Goal: Find specific page/section: Find specific page/section

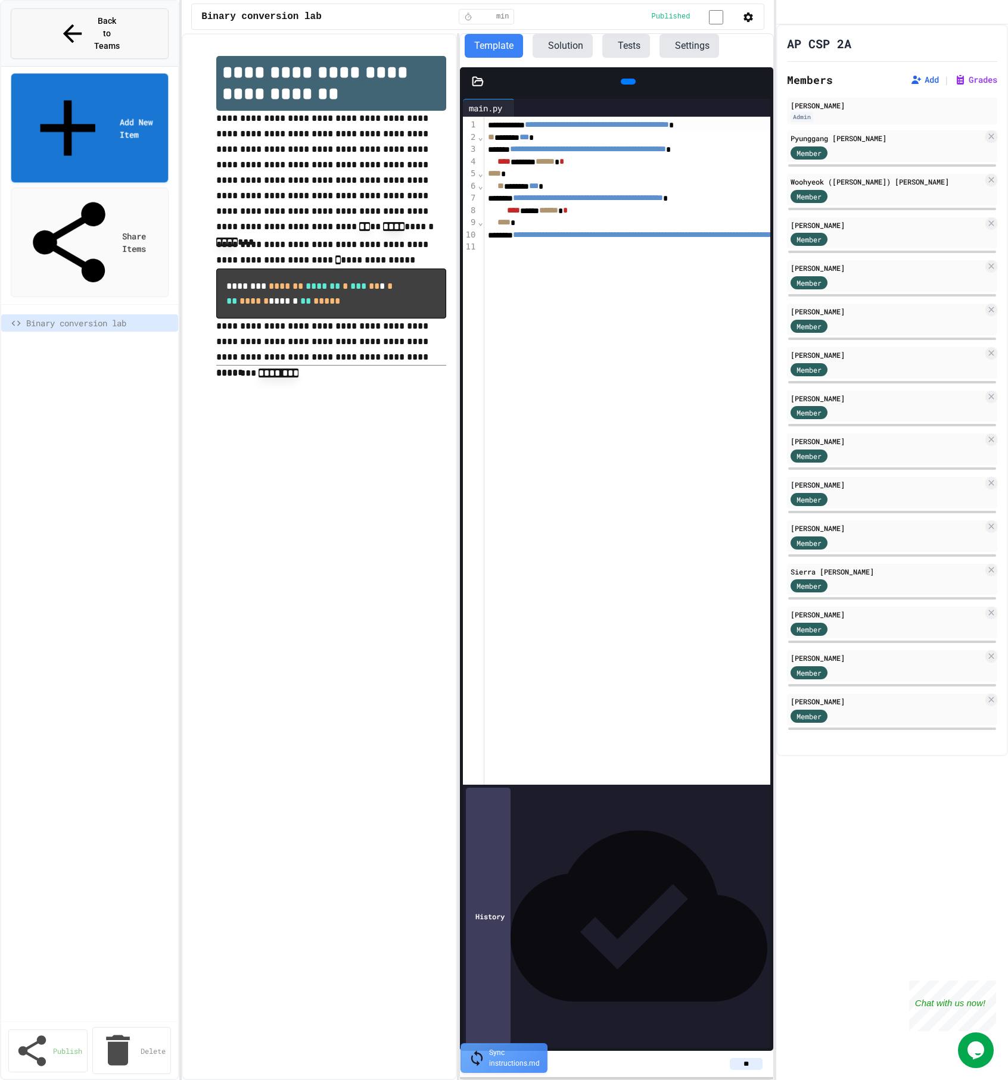
click at [106, 29] on button "Back to Teams" at bounding box center [90, 33] width 158 height 51
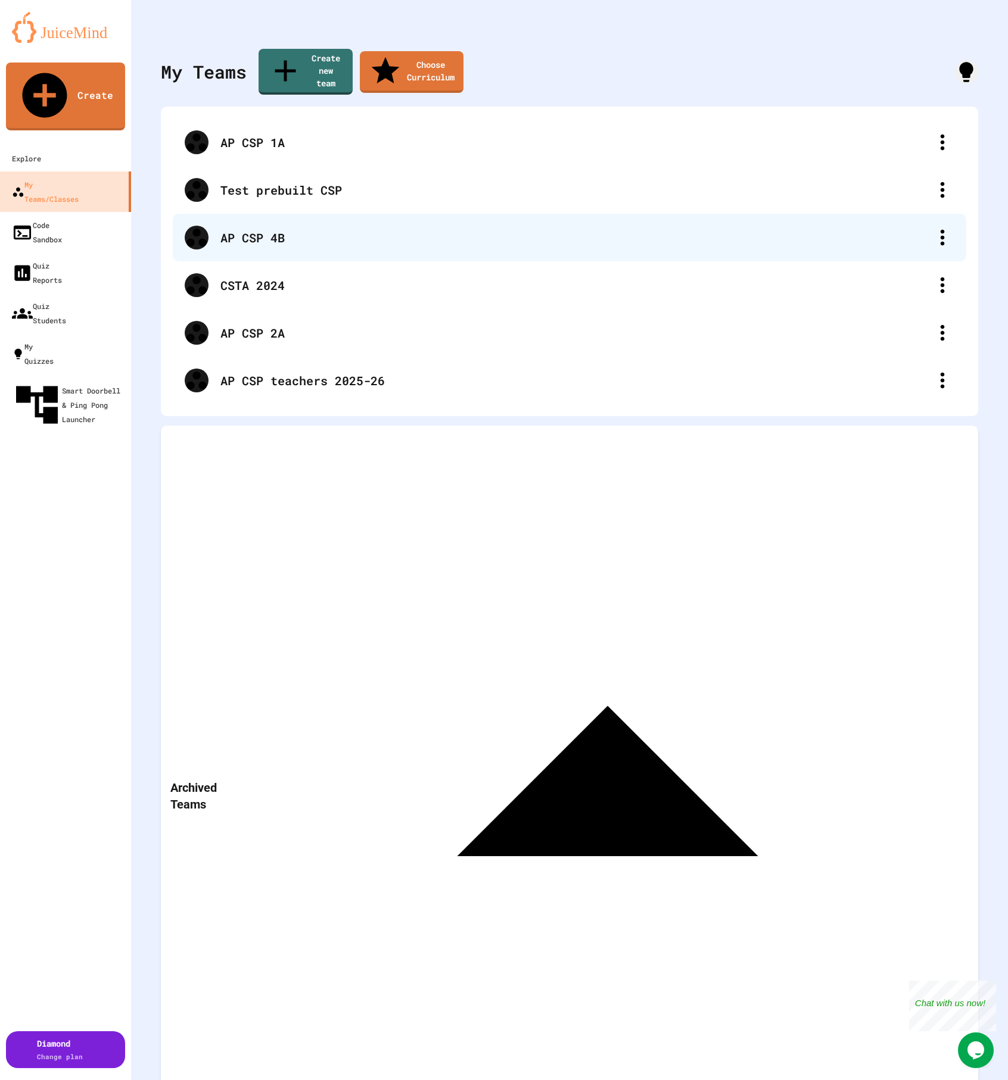
click at [306, 229] on div "AP CSP 4B" at bounding box center [575, 238] width 710 height 18
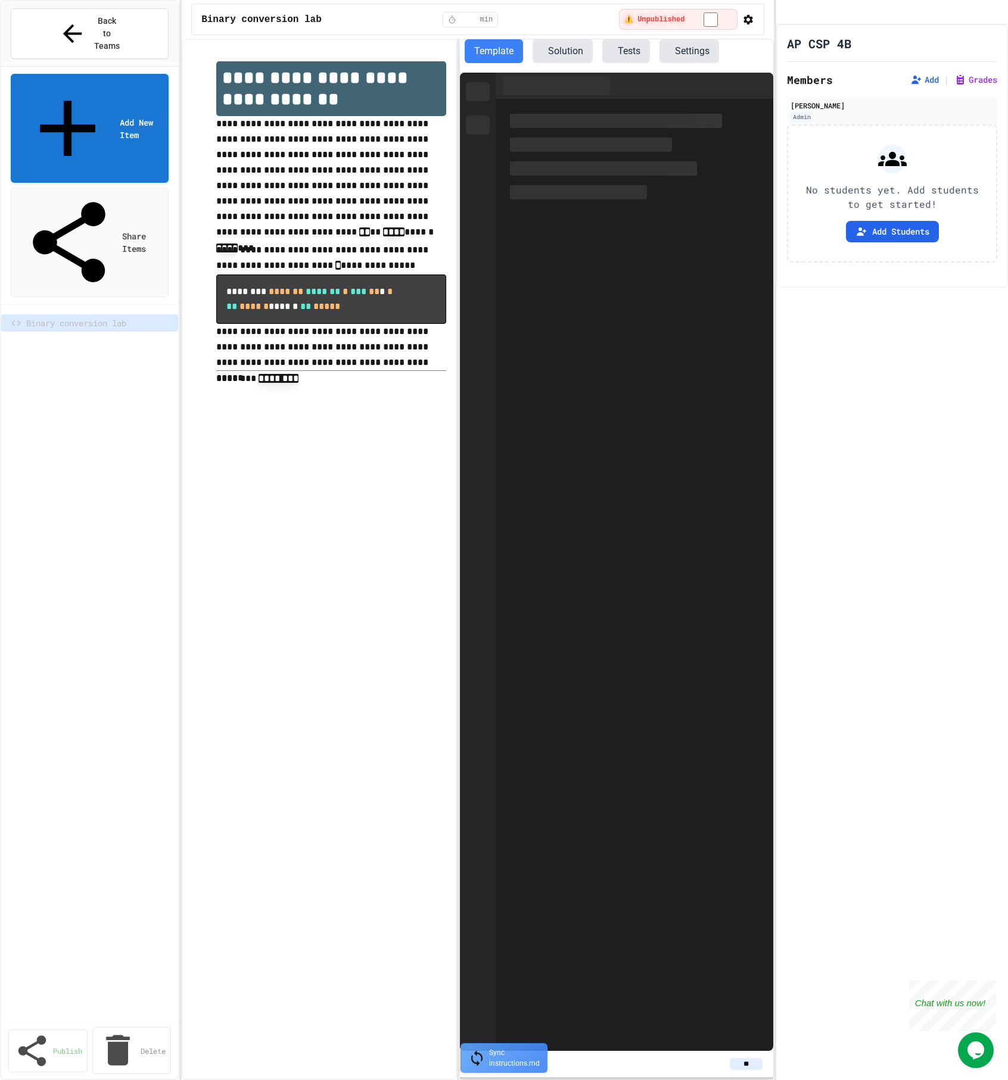
click at [719, 48] on button "Settings" at bounding box center [689, 51] width 60 height 24
